Goal: Transaction & Acquisition: Purchase product/service

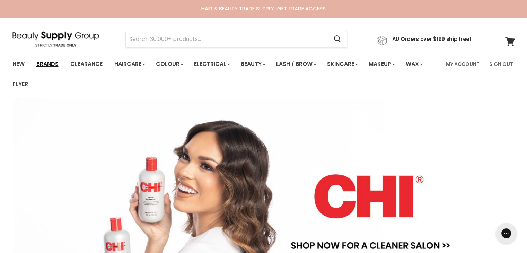
click at [45, 64] on link "Brands" at bounding box center [47, 64] width 33 height 15
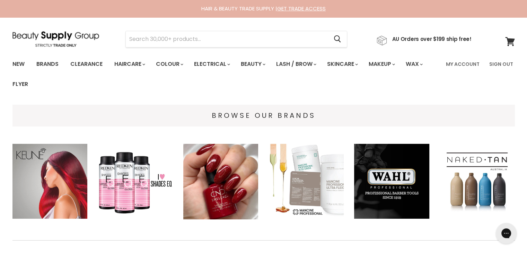
scroll to position [150, 0]
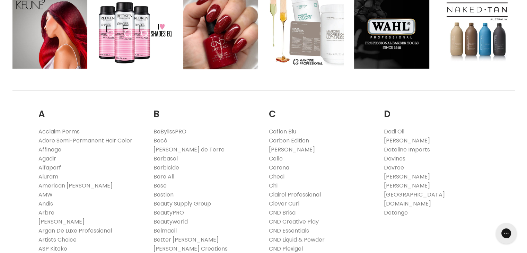
click at [54, 131] on link "Acclaim Perms" at bounding box center [58, 131] width 41 height 8
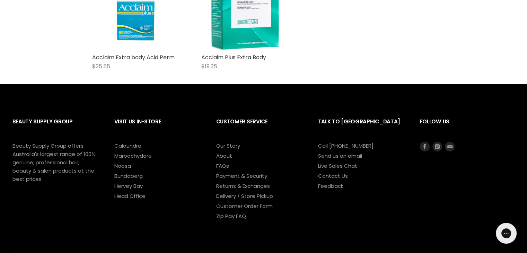
scroll to position [150, 0]
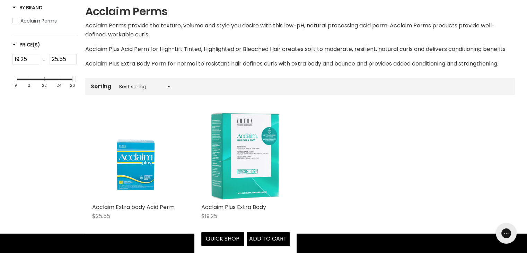
click at [251, 174] on img "Main content" at bounding box center [245, 155] width 88 height 88
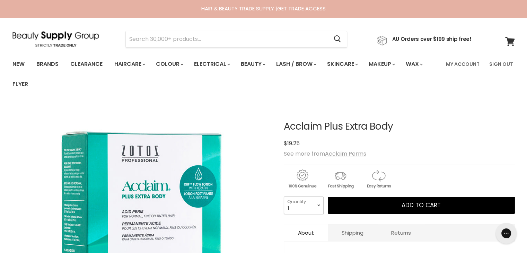
click at [308, 202] on select "1 2 3 4 5 6 7 8 9 10+" at bounding box center [304, 204] width 40 height 17
select select "4"
click at [284, 196] on select "1 2 3 4 5 6 7 8 9 10+" at bounding box center [304, 204] width 40 height 17
type input "4"
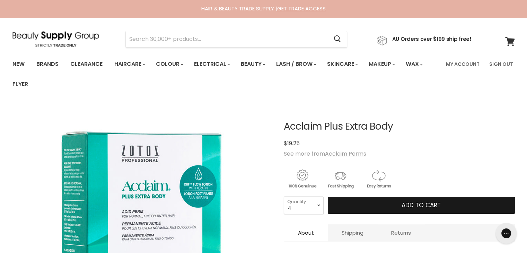
click at [410, 205] on span "Add to cart" at bounding box center [420, 205] width 39 height 8
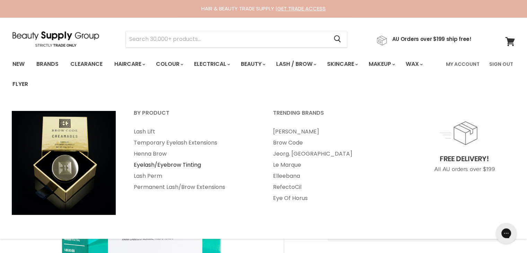
click at [150, 164] on link "Eyelash/Eyebrow Tinting" at bounding box center [194, 164] width 138 height 11
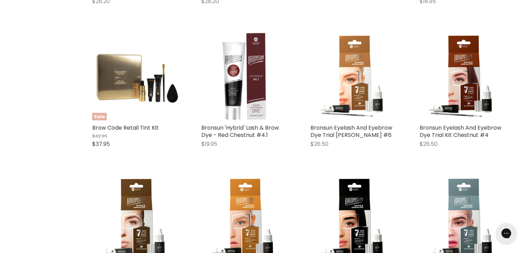
scroll to position [150, 0]
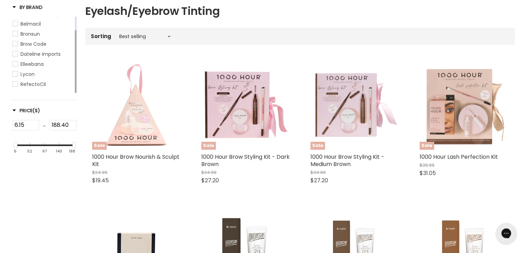
click at [36, 88] on span "RefectoCil" at bounding box center [32, 84] width 25 height 7
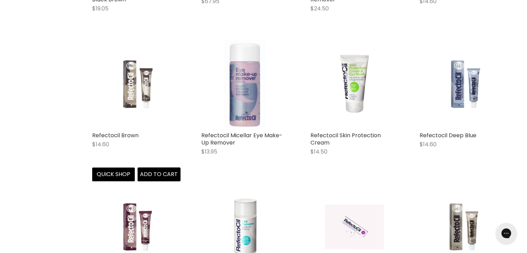
scroll to position [450, 0]
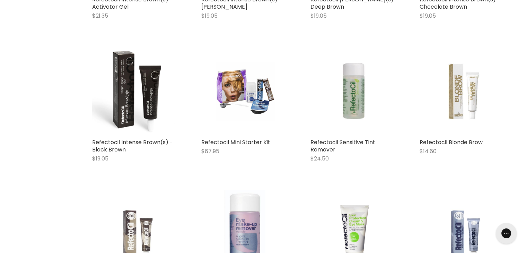
click at [127, 225] on img "Main content" at bounding box center [136, 234] width 59 height 88
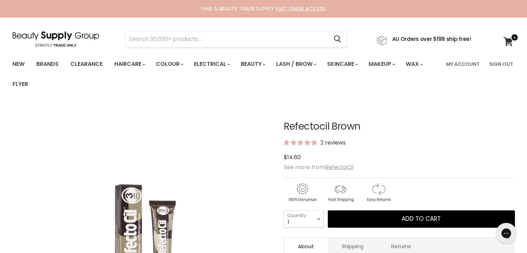
scroll to position [150, 0]
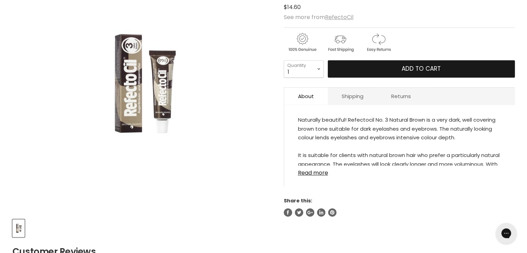
click at [390, 71] on button "Add to cart" at bounding box center [420, 68] width 187 height 17
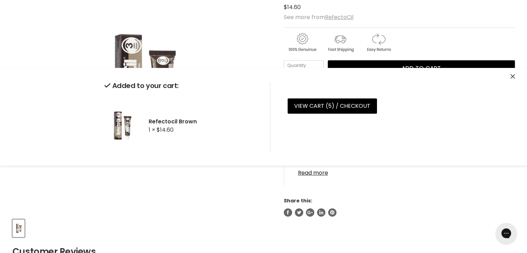
scroll to position [0, 0]
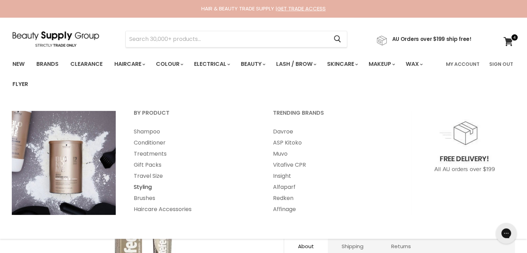
click at [148, 186] on link "Styling" at bounding box center [194, 186] width 138 height 11
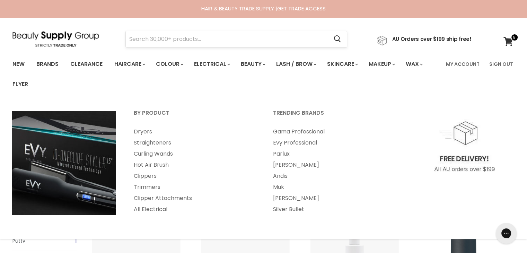
click at [182, 38] on input "Search" at bounding box center [227, 39] width 203 height 16
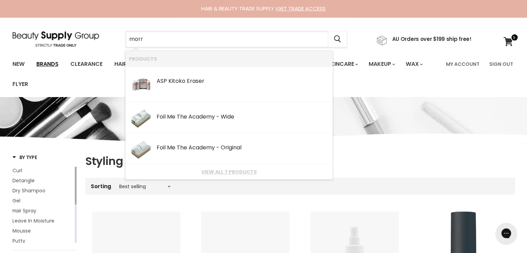
type input "morr"
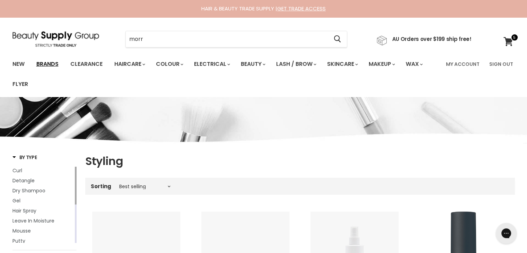
click at [52, 62] on link "Brands" at bounding box center [47, 64] width 33 height 15
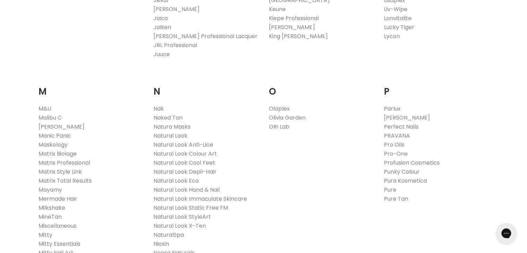
scroll to position [900, 0]
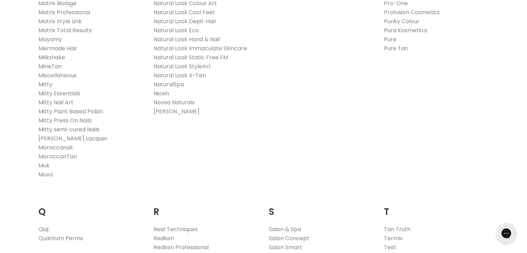
click at [61, 148] on link "Moroccanoil" at bounding box center [55, 147] width 34 height 8
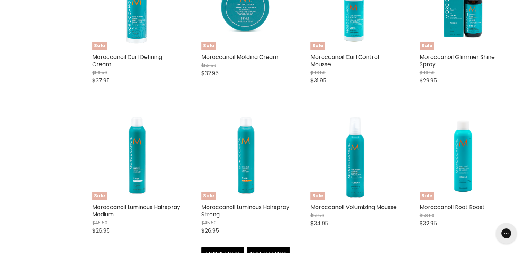
scroll to position [749, 0]
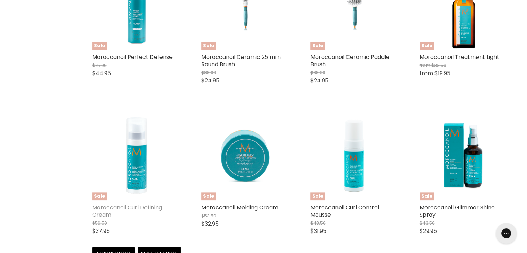
click at [132, 207] on link "Moroccanoil Curl Defining Cream" at bounding box center [127, 210] width 70 height 15
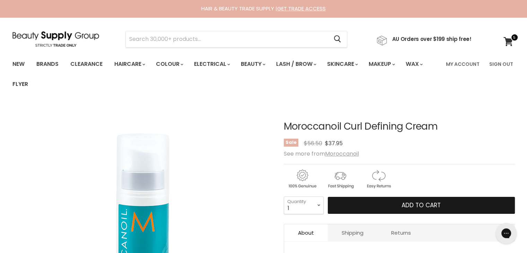
click at [363, 203] on button "Add to cart" at bounding box center [420, 205] width 187 height 17
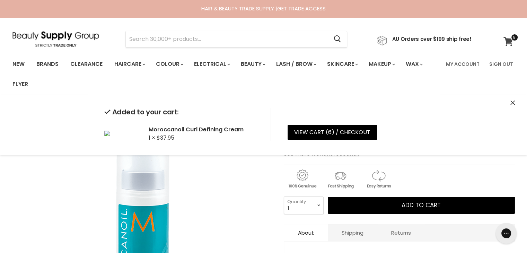
click at [505, 41] on icon at bounding box center [507, 41] width 9 height 9
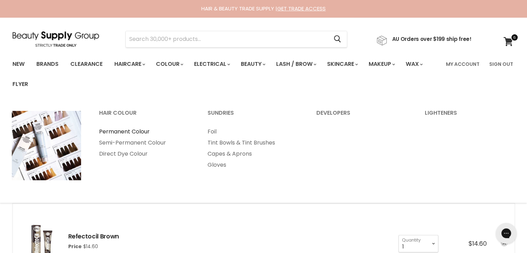
click at [143, 131] on link "Permanent Colour" at bounding box center [143, 131] width 107 height 11
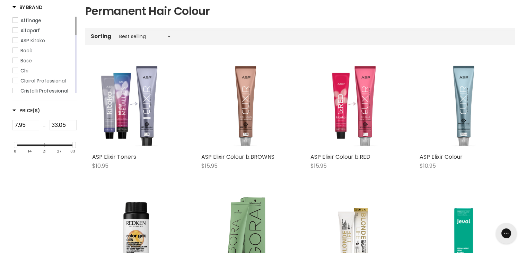
scroll to position [150, 0]
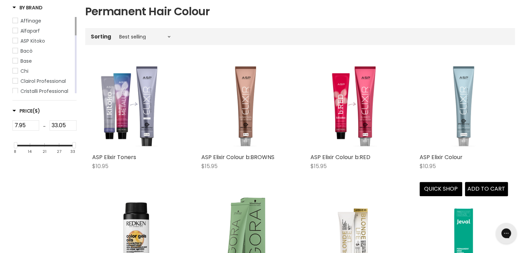
click at [444, 132] on img "Main content" at bounding box center [463, 106] width 88 height 88
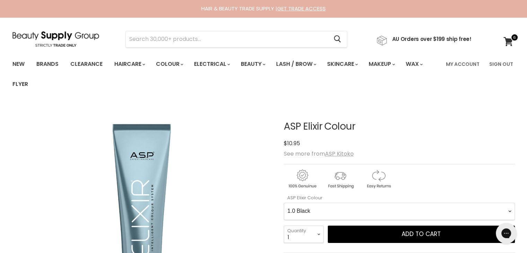
scroll to position [150, 0]
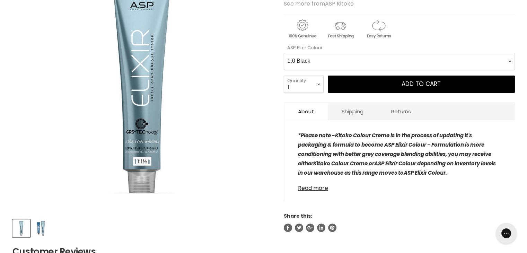
click at [342, 60] on -0-0 "1.0 Black 2.0 Very Dark Brown 3.0 Dark Brown 4.0 Medium Light Brown 5.0 Light B…" at bounding box center [399, 61] width 231 height 17
select -0-0 "9.0X Very Light Blonde"
click at [284, 53] on -0-0 "1.0 Black 2.0 Very Dark Brown 3.0 Dark Brown 4.0 Medium Light Brown 5.0 Light B…" at bounding box center [399, 61] width 231 height 17
click at [316, 83] on select "1 2 3 4 5 6 7 8 9 10+" at bounding box center [304, 83] width 40 height 17
select select "2"
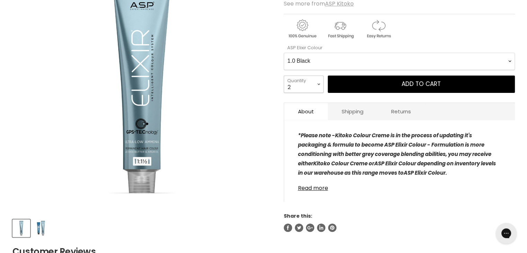
click at [284, 75] on select "1 2 3 4 5 6 7 8 9 10+" at bounding box center [304, 83] width 40 height 17
type input "2"
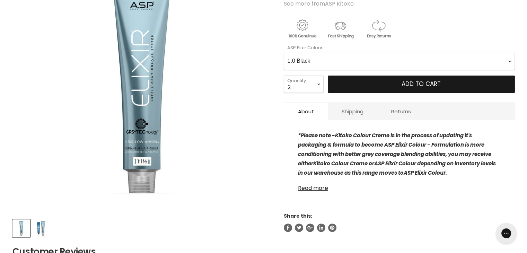
click at [430, 82] on span "Add to cart" at bounding box center [420, 84] width 39 height 8
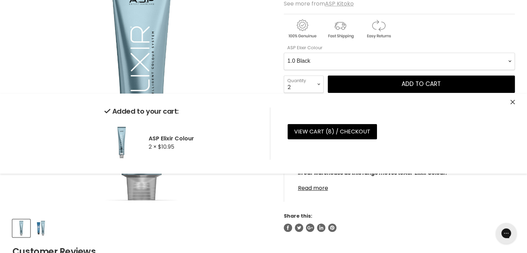
scroll to position [0, 0]
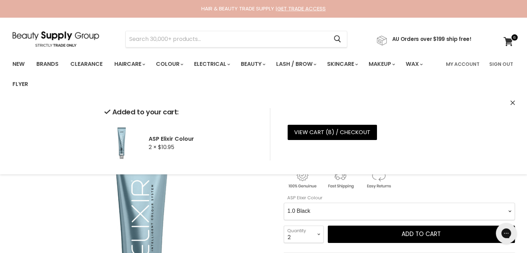
click at [316, 212] on -0-0 "1.0 Black 2.0 Very Dark Brown 3.0 Dark Brown 4.0 Medium Light Brown 5.0 Light B…" at bounding box center [399, 211] width 231 height 17
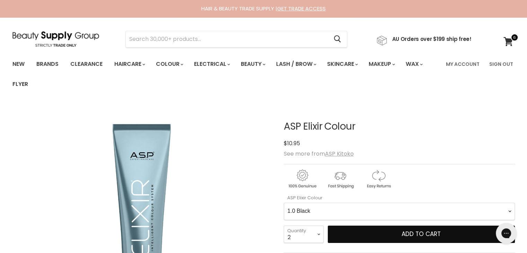
select -0-0 "8.32 Light Sandy Beige Blonde"
click at [284, 203] on -0-0 "1.0 Black 2.0 Very Dark Brown 3.0 Dark Brown 4.0 Medium Light Brown 5.0 Light B…" at bounding box center [399, 211] width 231 height 17
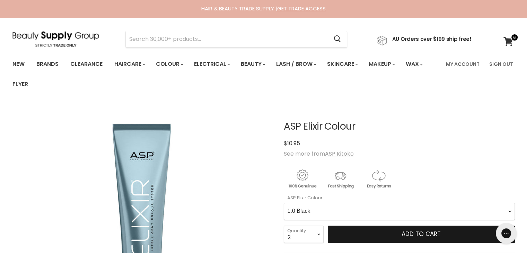
click at [400, 238] on button "Add to cart" at bounding box center [420, 233] width 187 height 17
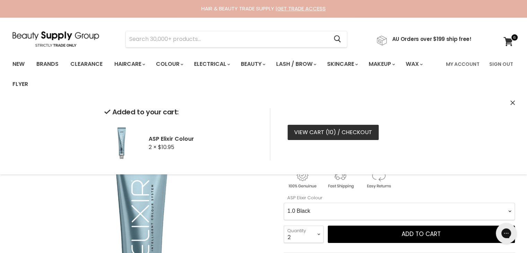
click at [311, 129] on link "View cart ( 10 ) / Checkout" at bounding box center [332, 132] width 91 height 15
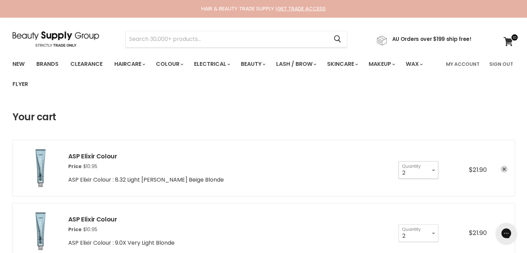
click at [426, 170] on select "1 2 3 4 5 6 7 8 9 10+" at bounding box center [418, 169] width 40 height 17
select select "1"
click at [398, 161] on select "1 2 3 4 5 6 7 8 9 10+" at bounding box center [418, 169] width 40 height 17
type input "1"
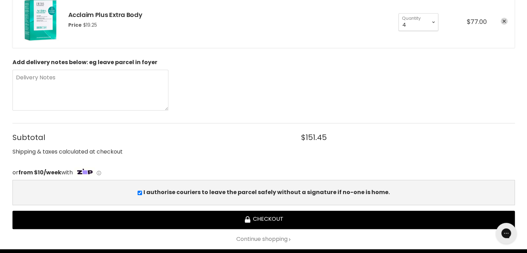
scroll to position [450, 0]
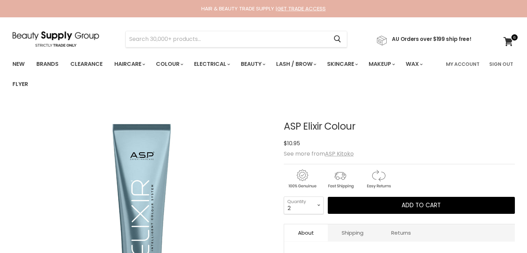
select select "2"
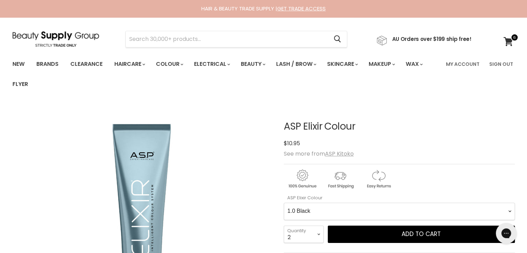
click at [332, 204] on -0-0 "1.0 Black 2.0 Very Dark Brown 3.0 Dark Brown 4.0 Medium Light Brown 5.0 Light B…" at bounding box center [399, 211] width 231 height 17
select -0-0 "10.0 Extra Light Natural Blonde"
click at [284, 203] on -0-0 "1.0 Black 2.0 Very Dark Brown 3.0 Dark Brown 4.0 Medium Light Brown 5.0 Light B…" at bounding box center [399, 211] width 231 height 17
click at [314, 234] on select "1 2 3 4 5 6 7 8 9 10+" at bounding box center [304, 233] width 40 height 17
select select "1"
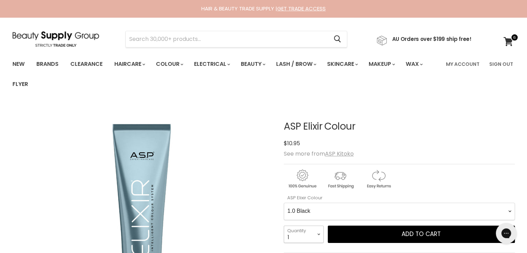
click at [284, 225] on select "1 2 3 4 5 6 7 8 9 10+" at bounding box center [304, 233] width 40 height 17
type input "1"
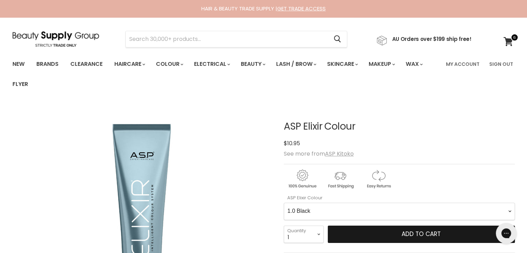
click at [432, 233] on span "Add to cart" at bounding box center [420, 234] width 39 height 8
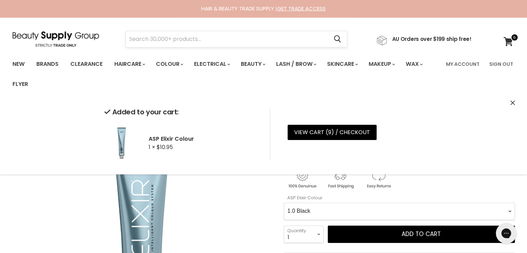
click at [141, 39] on input "Search" at bounding box center [227, 39] width 203 height 16
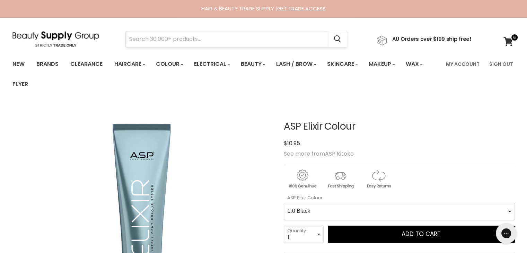
click at [144, 38] on input "Search" at bounding box center [227, 39] width 203 height 16
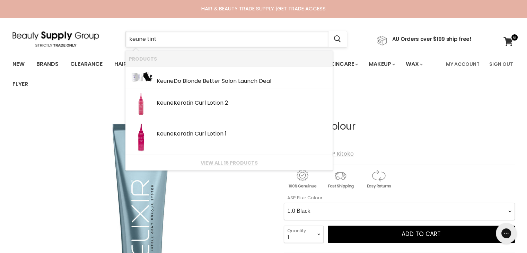
type input "keune tinta"
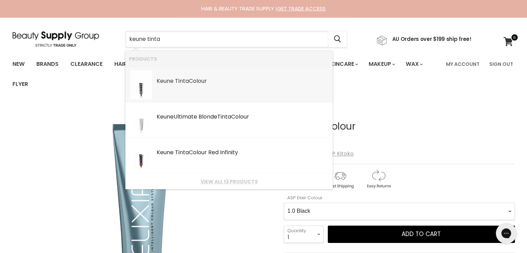
click at [191, 85] on div "Keune Tinta Colour" at bounding box center [242, 81] width 172 height 7
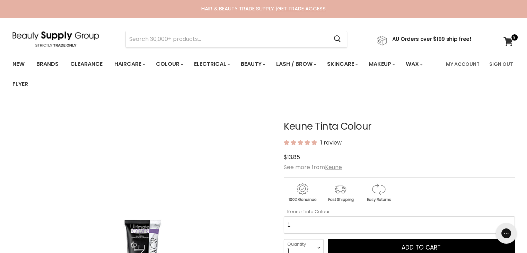
click at [317, 220] on Colour-0-0 "1 1.1 3 3.00 Ultimate Cover 3.76 4 4.00 Ultimate Cover 4.12 4.19 4.7 4.76RI 4.2…" at bounding box center [399, 224] width 231 height 17
click at [284, 216] on Colour-0-0 "1 1.1 3 3.00 Ultimate Cover 3.76 4 4.00 Ultimate Cover 4.12 4.19 4.7 4.76RI 4.2…" at bounding box center [399, 224] width 231 height 17
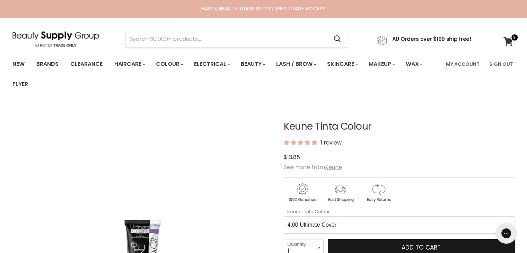
click at [402, 246] on span "Add to cart" at bounding box center [420, 247] width 39 height 8
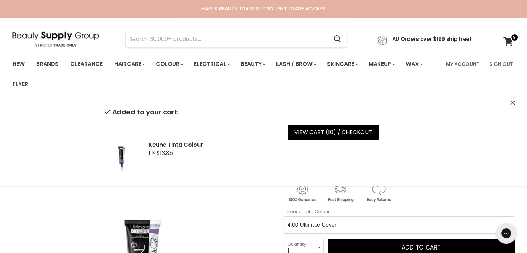
click at [368, 225] on Colour-0-0 "1 1.1 3 3.00 Ultimate Cover 3.76 4 4.00 Ultimate Cover 4.12 4.19 4.7 4.76RI 4.2…" at bounding box center [399, 224] width 231 height 17
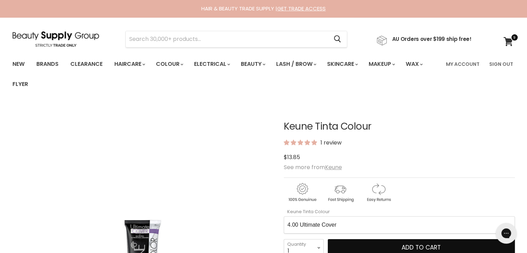
scroll to position [3, 0]
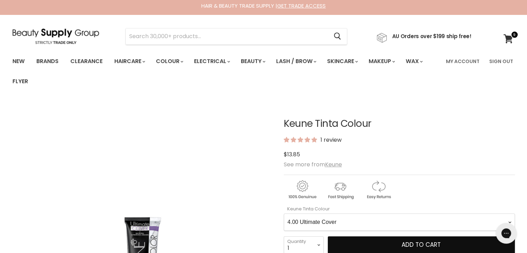
click at [284, 213] on Colour-0-0 "1 1.1 3 3.00 Ultimate Cover 3.76 4 4.00 Ultimate Cover 4.12 4.19 4.7 4.76RI 4.2…" at bounding box center [399, 221] width 231 height 17
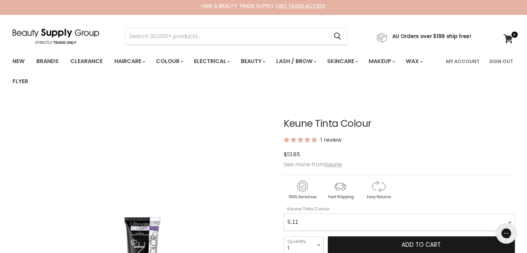
click at [428, 245] on span "Add to cart" at bounding box center [420, 244] width 39 height 8
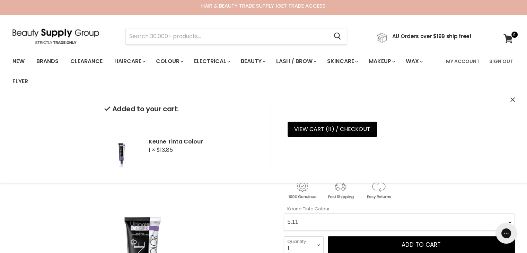
click at [464, 219] on Colour-0-0 "1 1.1 3 3.00 Ultimate Cover 3.76 4 4.00 Ultimate Cover 4.12 4.19 4.7 4.76RI 4.2…" at bounding box center [399, 221] width 231 height 17
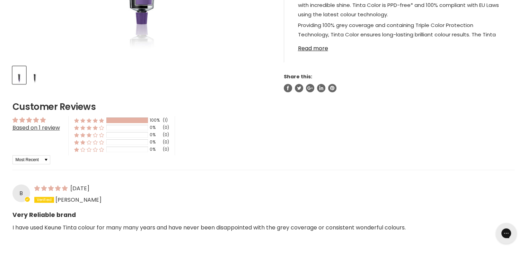
scroll to position [153, 0]
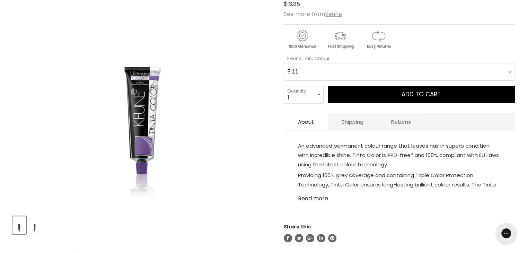
click at [510, 73] on Colour-0-0 "1 1.1 3 3.00 Ultimate Cover 3.76 4 4.00 Ultimate Cover 4.12 4.19 4.7 4.76RI 4.2…" at bounding box center [399, 71] width 231 height 17
select Colour-0-0 "6.12"
click at [284, 63] on Colour-0-0 "1 1.1 3 3.00 Ultimate Cover 3.76 4 4.00 Ultimate Cover 4.12 4.19 4.7 4.76RI 4.2…" at bounding box center [399, 71] width 231 height 17
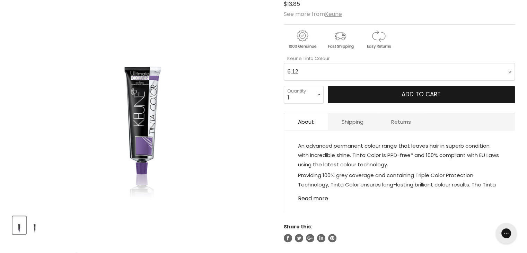
click at [423, 95] on span "Add to cart" at bounding box center [420, 94] width 39 height 8
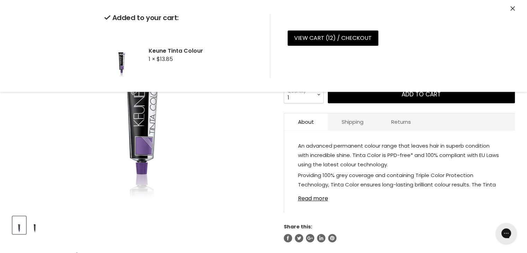
click at [316, 96] on select "1 2 3 4 5 6 7 8 9 10+" at bounding box center [304, 94] width 40 height 17
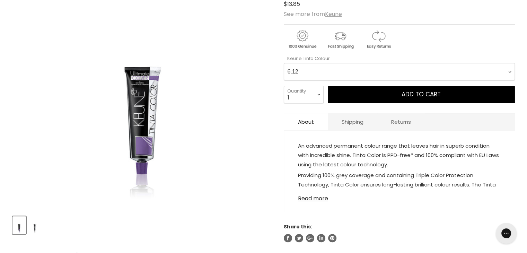
click at [385, 65] on Colour-0-0 "1 1.1 3 3.00 Ultimate Cover 3.76 4 4.00 Ultimate Cover 4.12 4.19 4.7 4.76RI 4.2…" at bounding box center [399, 71] width 231 height 17
